Goal: Check status: Check status

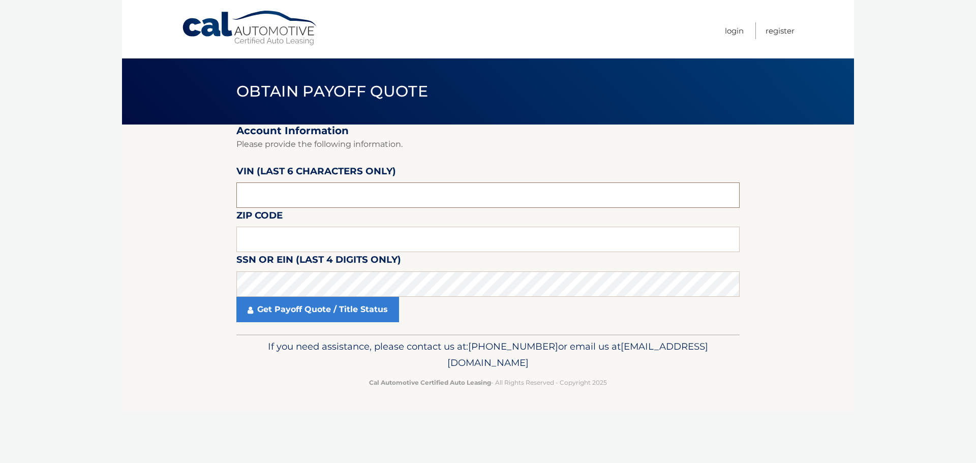
click at [333, 200] on input "text" at bounding box center [487, 195] width 503 height 25
type input "361561"
click at [444, 232] on input "text" at bounding box center [487, 239] width 503 height 25
type input "11741"
click button "For Originating Dealer" at bounding box center [0, 0] width 0 height 0
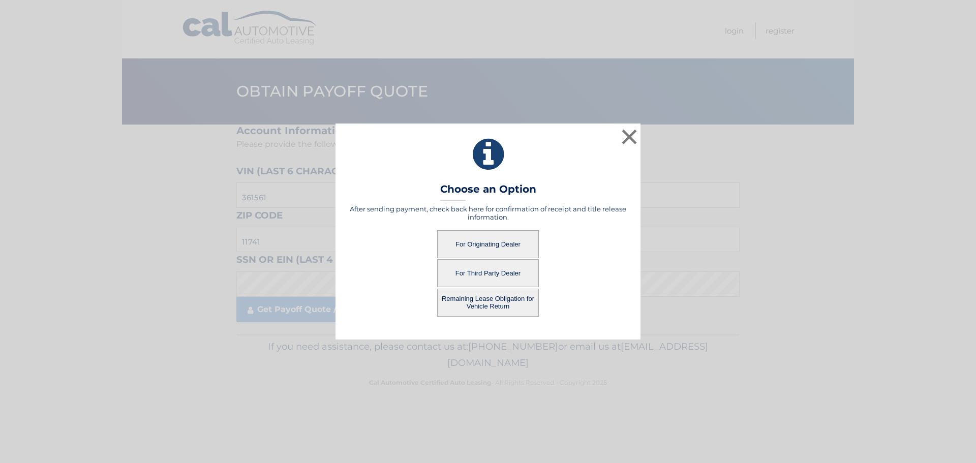
click at [491, 245] on button "For Originating Dealer" at bounding box center [488, 244] width 102 height 28
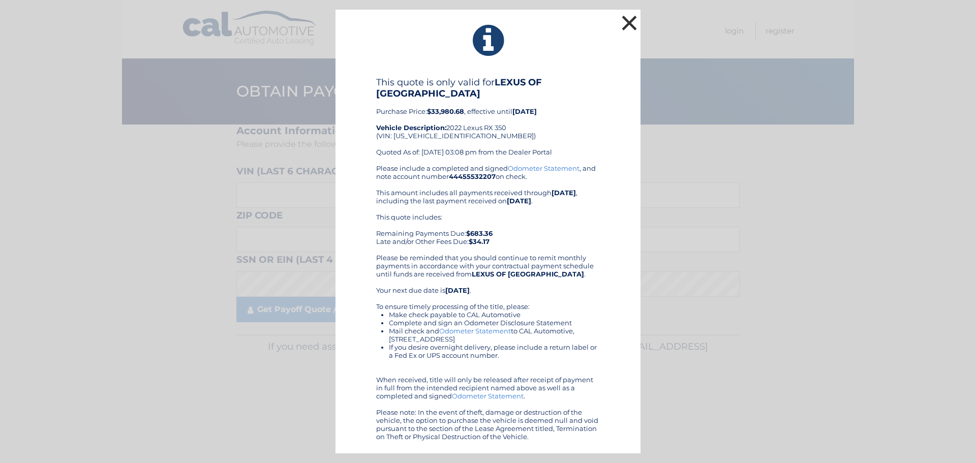
click at [633, 21] on button "×" at bounding box center [629, 23] width 20 height 20
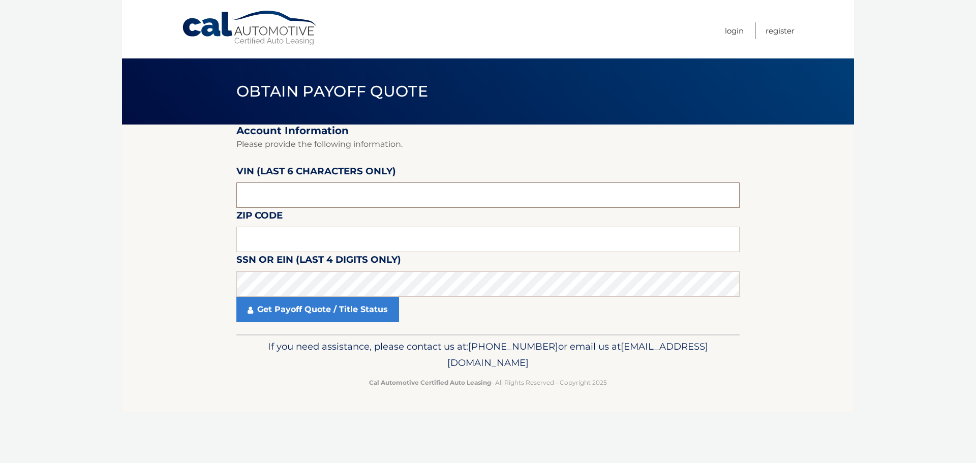
click at [302, 191] on input "text" at bounding box center [487, 195] width 503 height 25
type input "361561"
type input "11741"
click button "For Originating Dealer" at bounding box center [0, 0] width 0 height 0
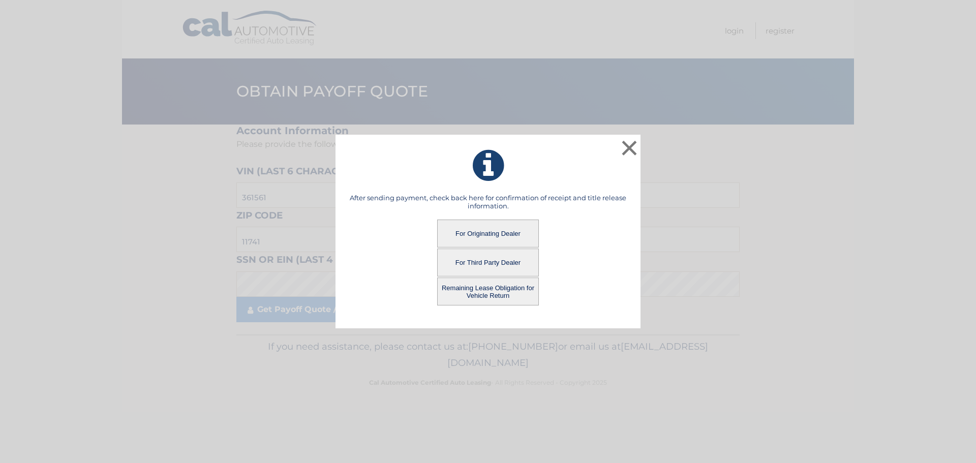
click at [500, 291] on button "Remaining Lease Obligation for Vehicle Return" at bounding box center [488, 292] width 102 height 28
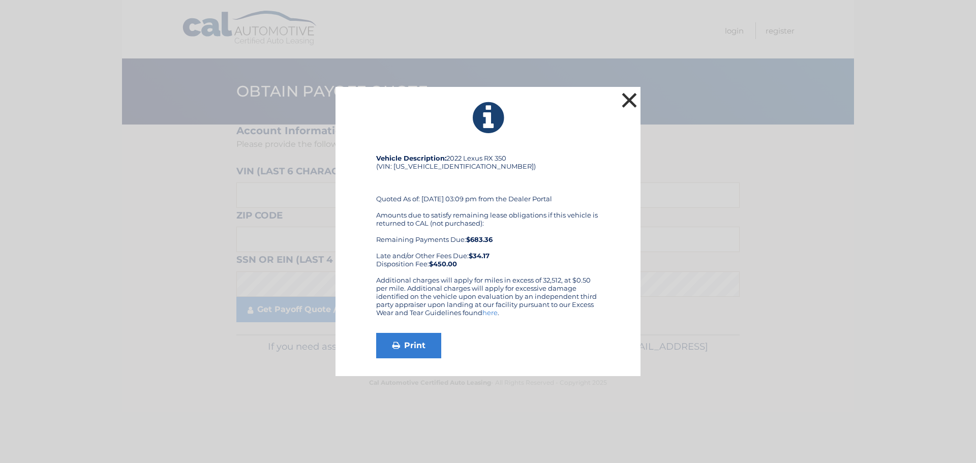
click at [627, 102] on button "×" at bounding box center [629, 100] width 20 height 20
